Goal: Navigation & Orientation: Find specific page/section

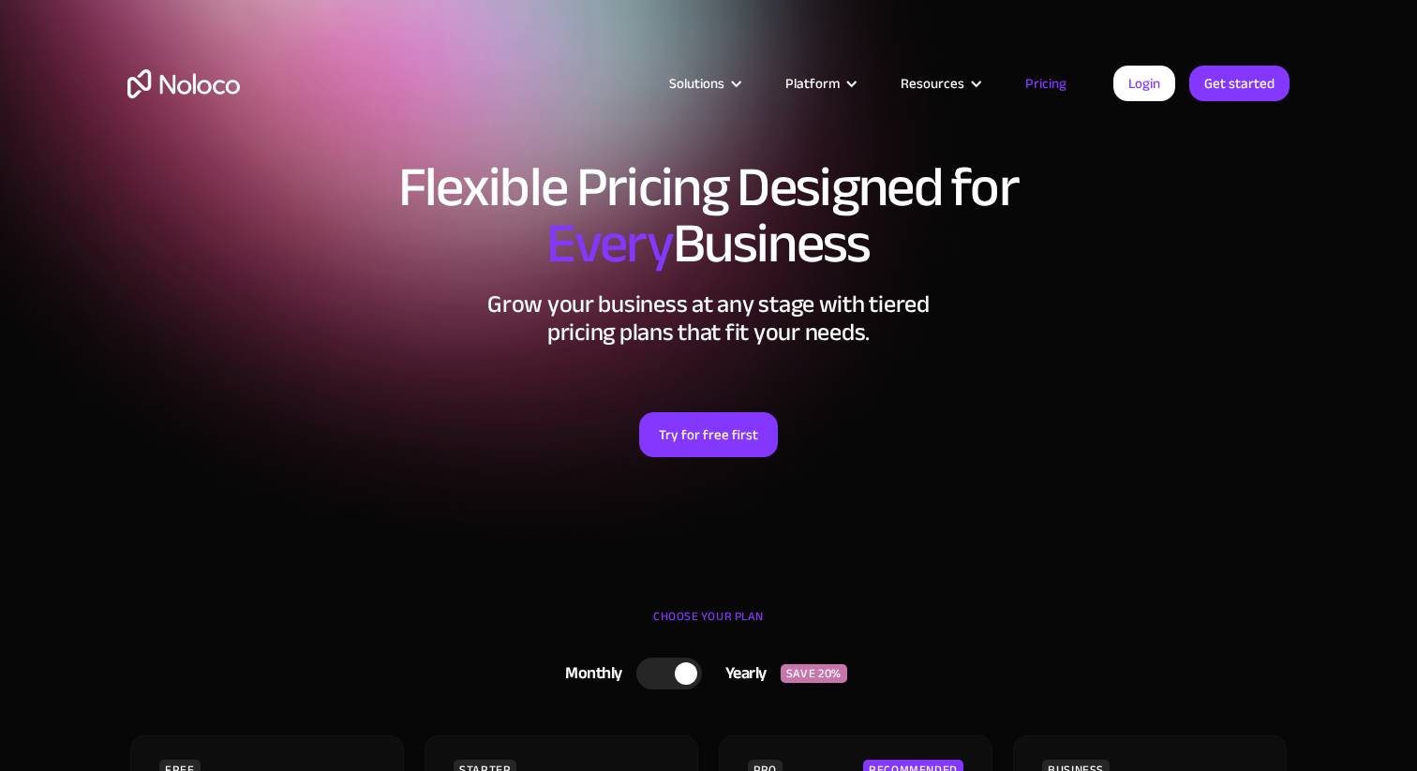
click at [1065, 83] on link "Pricing" at bounding box center [1046, 83] width 88 height 24
click at [1066, 83] on link "Pricing" at bounding box center [1046, 83] width 88 height 24
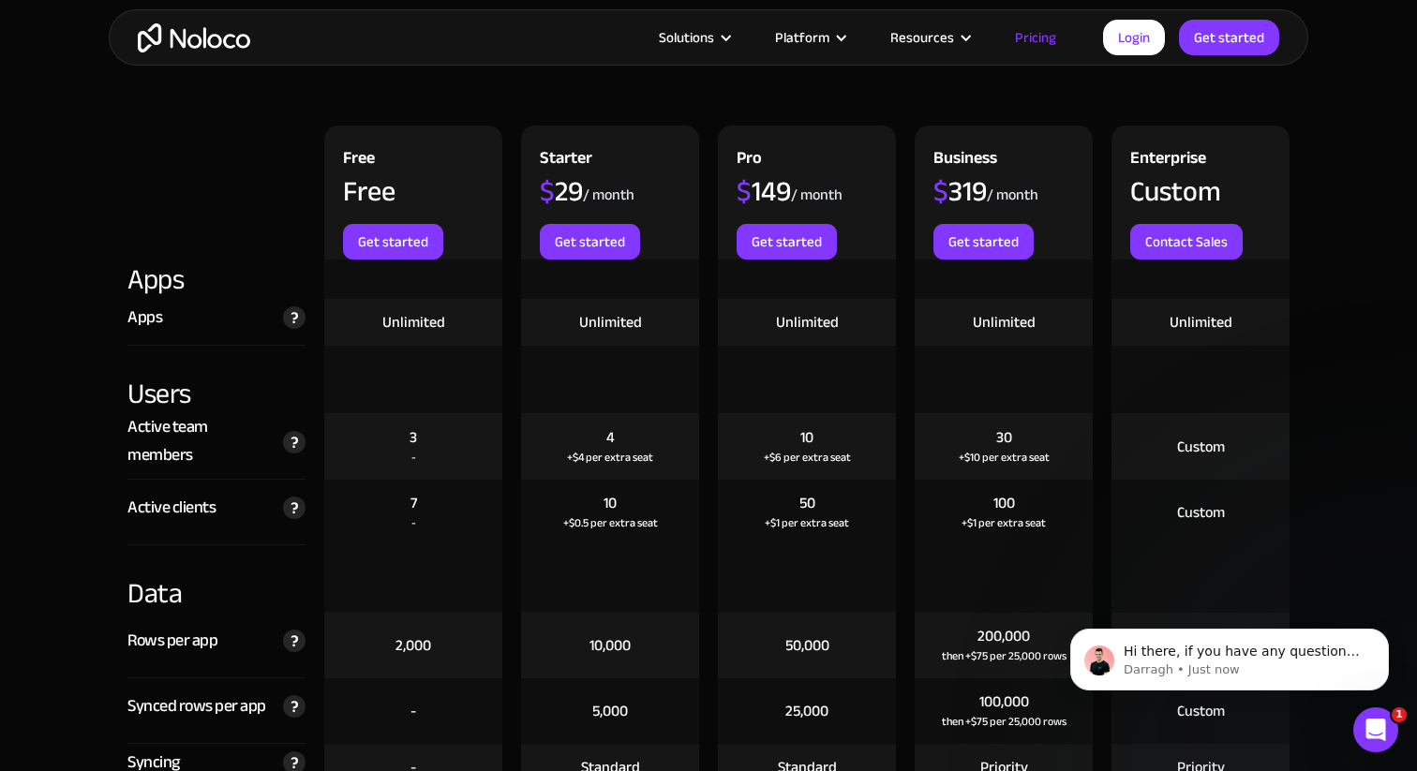
scroll to position [2154, 0]
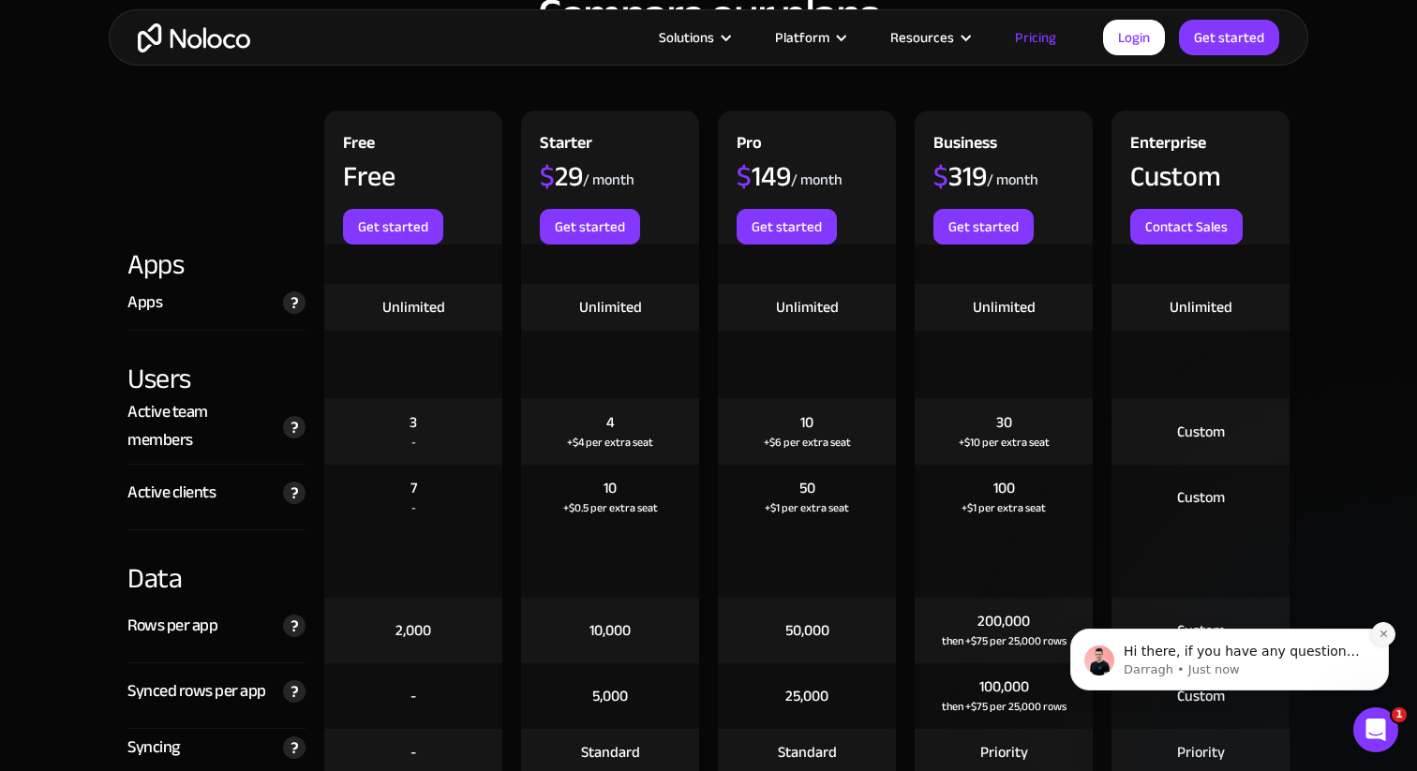
click at [1382, 632] on icon "Dismiss notification" at bounding box center [1384, 634] width 10 height 10
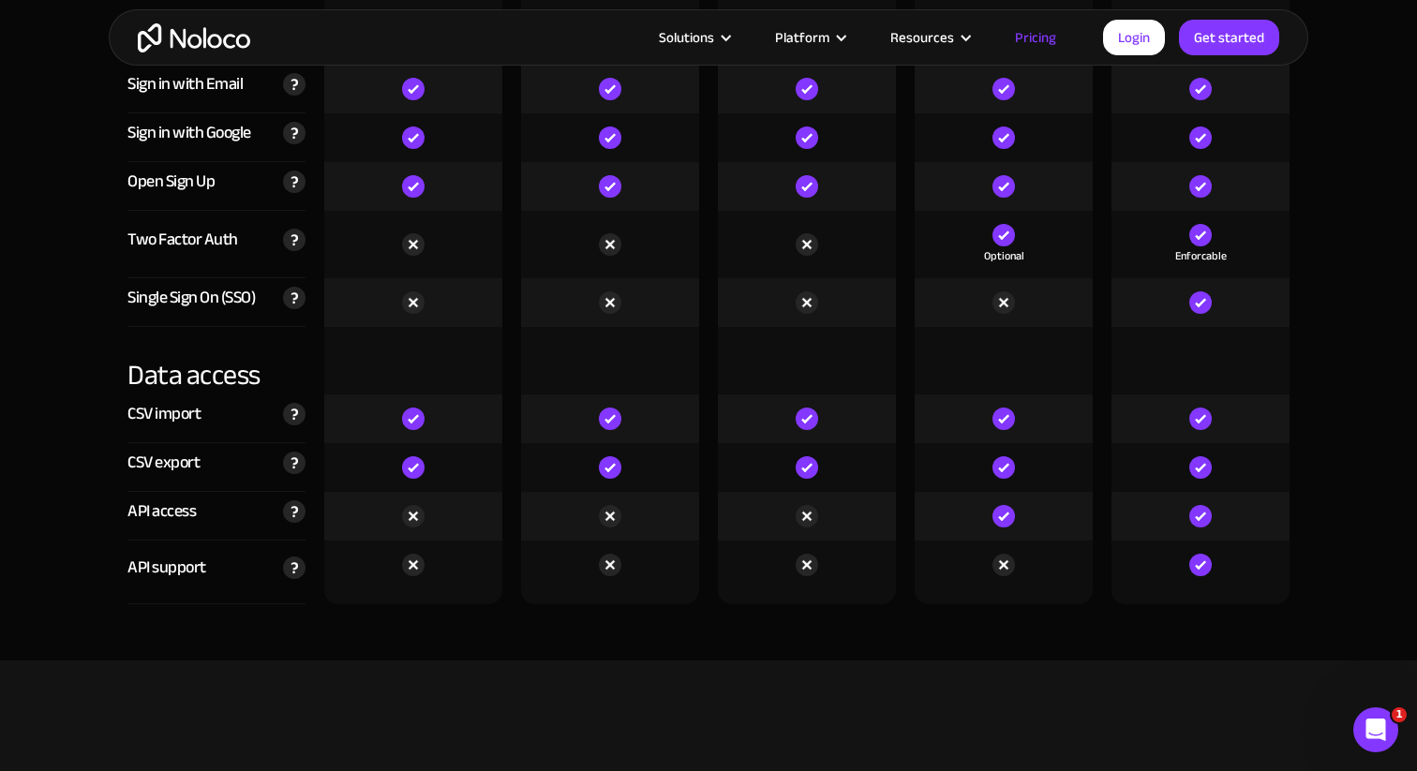
scroll to position [6347, 0]
